Goal: Find specific page/section: Find specific page/section

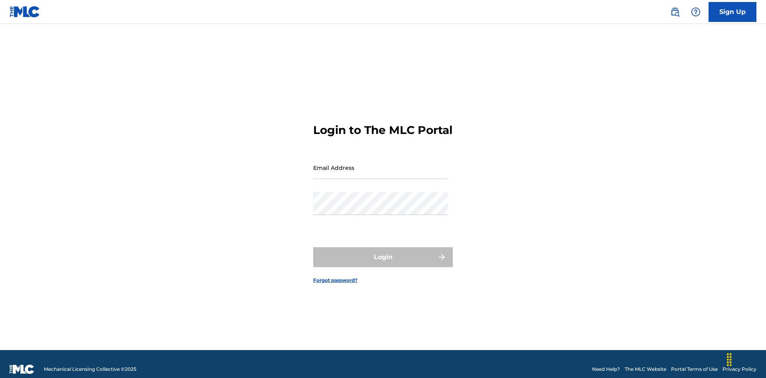
scroll to position [10, 0]
click at [381, 164] on input "Email Address" at bounding box center [380, 167] width 135 height 23
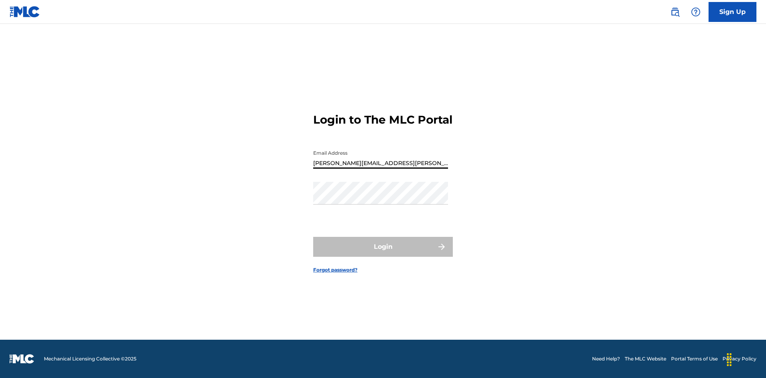
type input "[PERSON_NAME][EMAIL_ADDRESS][PERSON_NAME][DOMAIN_NAME]"
click at [383, 254] on button "Login" at bounding box center [383, 247] width 140 height 20
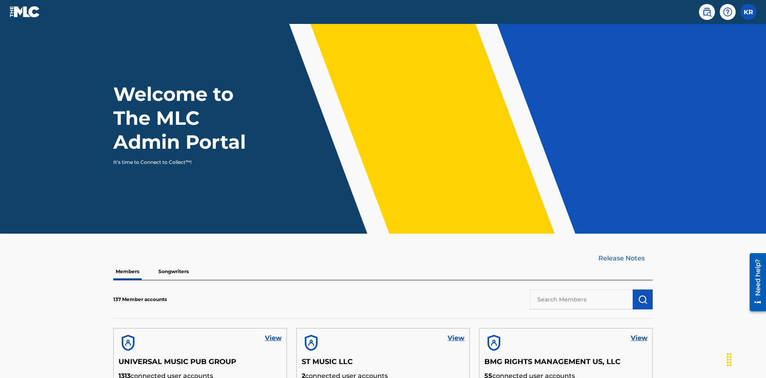
click at [582, 290] on input "text" at bounding box center [581, 300] width 103 height 20
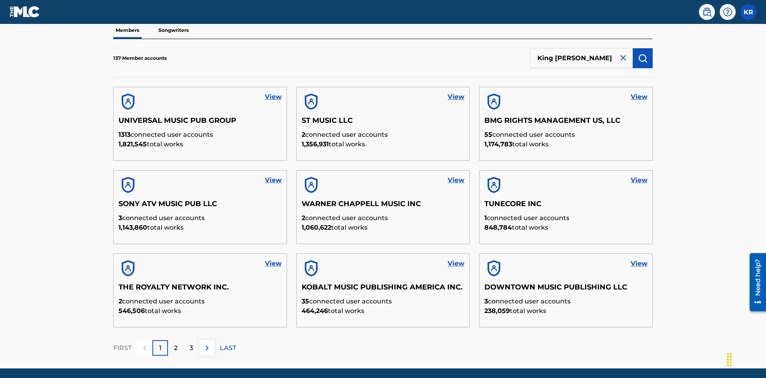
type input "King [PERSON_NAME]"
click at [643, 53] on img "submit" at bounding box center [643, 58] width 10 height 10
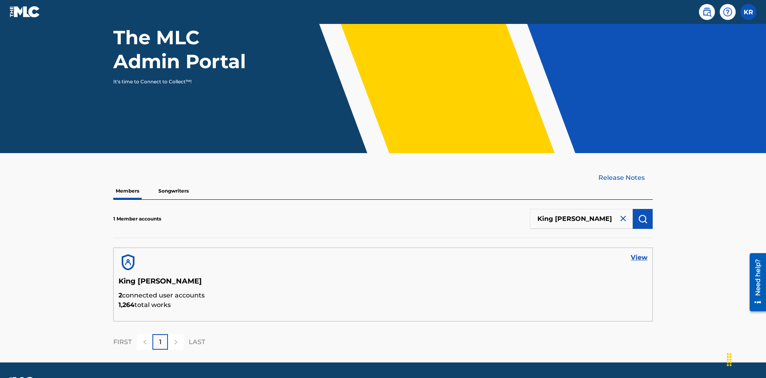
click at [639, 253] on link "View" at bounding box center [639, 258] width 17 height 10
